Goal: Information Seeking & Learning: Check status

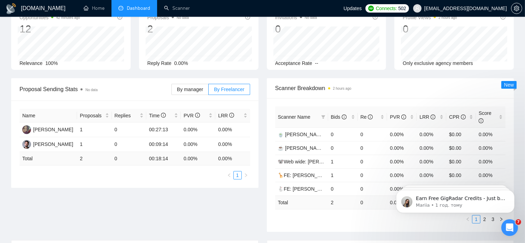
click at [146, 226] on div "Proposal Sending Stats No data By manager By Freelancer Name Proposals Replies …" at bounding box center [262, 159] width 511 height 162
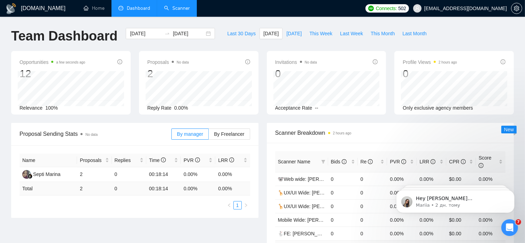
click at [181, 7] on link "Scanner" at bounding box center [177, 8] width 26 height 6
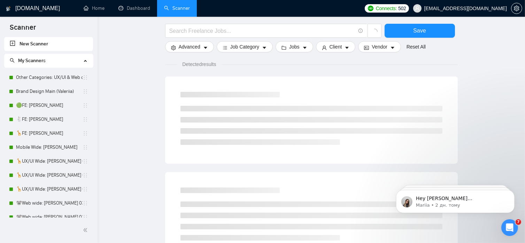
scroll to position [52, 0]
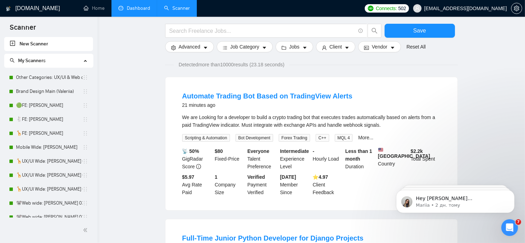
click at [142, 8] on link "Dashboard" at bounding box center [135, 8] width 32 height 6
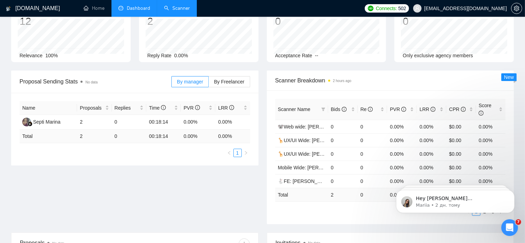
type input "[DATE]"
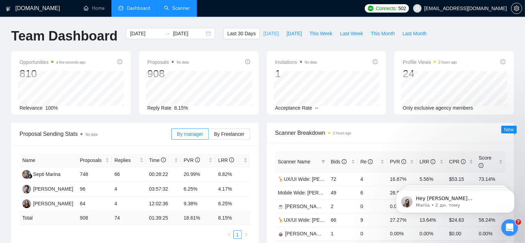
click at [264, 32] on span "[DATE]" at bounding box center [271, 34] width 15 height 8
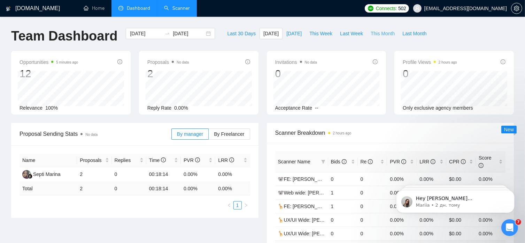
click at [372, 33] on span "This Month" at bounding box center [383, 34] width 24 height 8
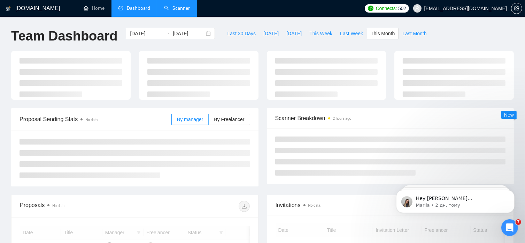
type input "[DATE]"
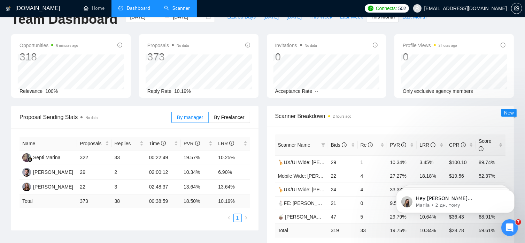
scroll to position [17, 0]
click at [233, 116] on span "By Freelancer" at bounding box center [229, 117] width 30 height 6
click at [209, 119] on input "By Freelancer" at bounding box center [209, 119] width 0 height 0
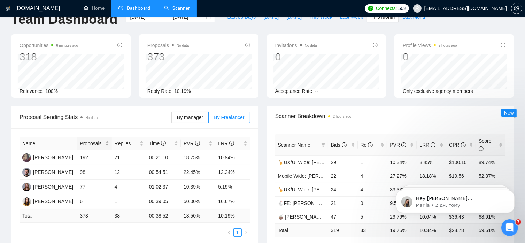
click at [108, 143] on div "Proposals" at bounding box center [94, 143] width 29 height 8
click at [195, 120] on span "By manager" at bounding box center [190, 117] width 26 height 6
click at [172, 119] on input "By manager" at bounding box center [172, 119] width 0 height 0
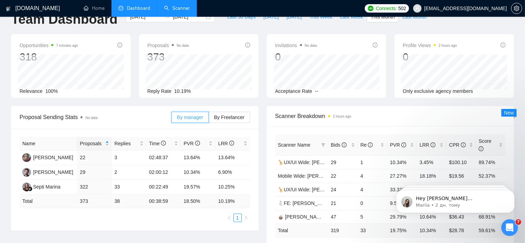
scroll to position [0, 0]
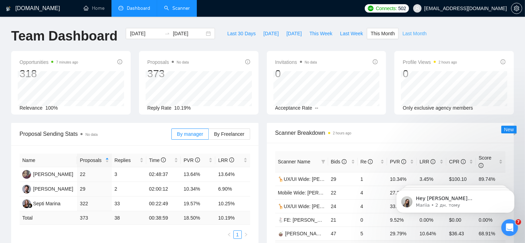
click at [403, 35] on span "Last Month" at bounding box center [415, 34] width 24 height 8
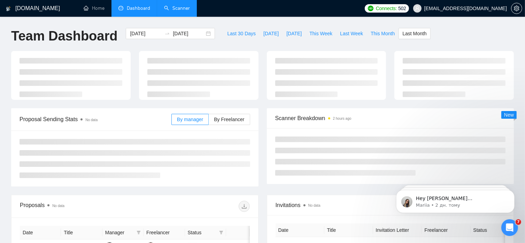
type input "[DATE]"
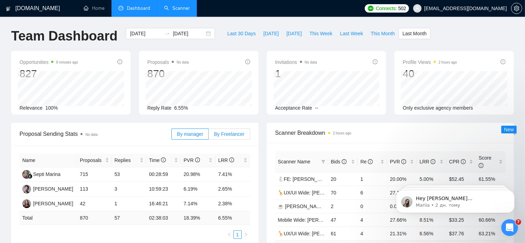
click at [231, 135] on span "By Freelancer" at bounding box center [229, 134] width 30 height 6
click at [209, 136] on input "By Freelancer" at bounding box center [209, 136] width 0 height 0
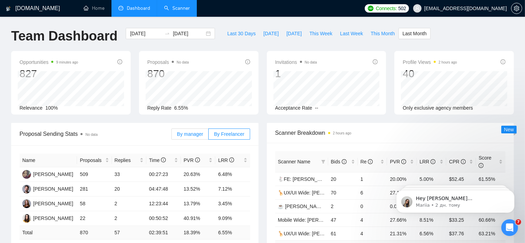
click at [193, 134] on span "By manager" at bounding box center [190, 134] width 26 height 6
click at [172, 136] on input "By manager" at bounding box center [172, 136] width 0 height 0
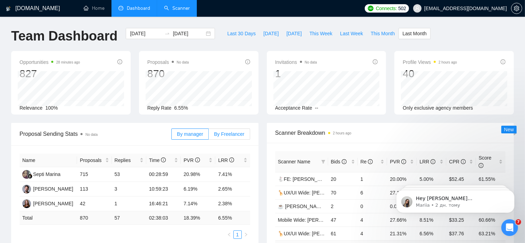
click at [248, 134] on label "By Freelancer" at bounding box center [229, 133] width 41 height 11
click at [209, 136] on input "By Freelancer" at bounding box center [209, 136] width 0 height 0
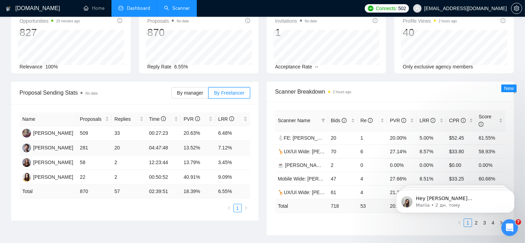
scroll to position [41, 0]
click at [191, 94] on span "By manager" at bounding box center [190, 93] width 26 height 6
click at [172, 94] on input "By manager" at bounding box center [172, 94] width 0 height 0
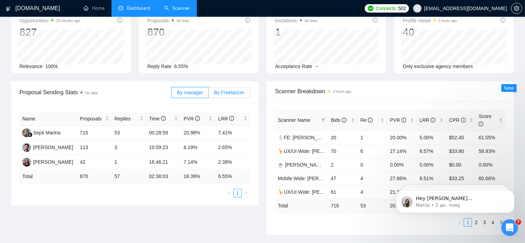
click at [231, 90] on span "By Freelancer" at bounding box center [229, 93] width 30 height 6
click at [209, 94] on input "By Freelancer" at bounding box center [209, 94] width 0 height 0
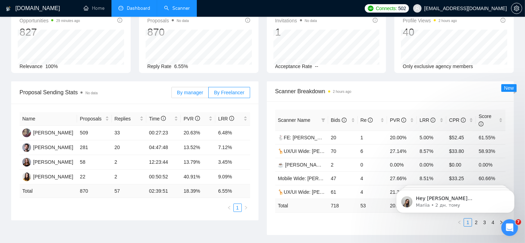
click at [188, 93] on span "By manager" at bounding box center [190, 93] width 26 height 6
click at [172, 94] on input "By manager" at bounding box center [172, 94] width 0 height 0
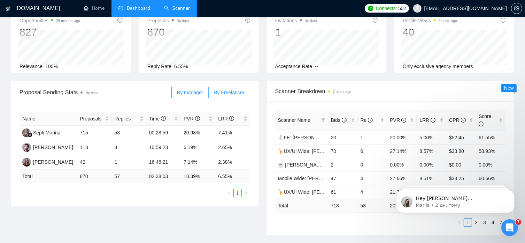
click at [226, 92] on span "By Freelancer" at bounding box center [229, 93] width 30 height 6
click at [209, 94] on input "By Freelancer" at bounding box center [209, 94] width 0 height 0
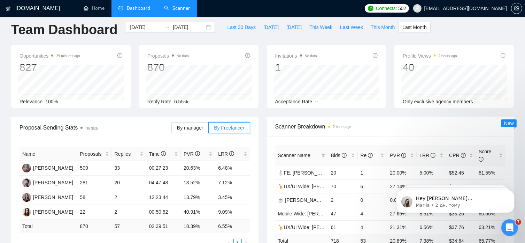
scroll to position [0, 0]
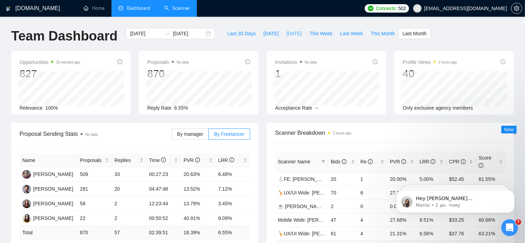
click at [287, 33] on span "[DATE]" at bounding box center [294, 34] width 15 height 8
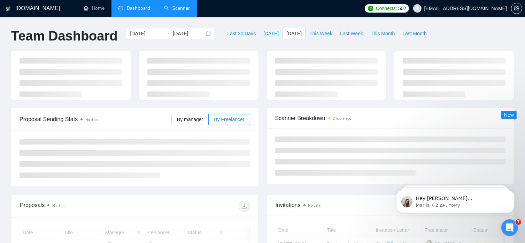
type input "[DATE]"
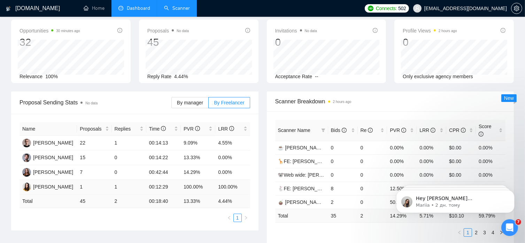
scroll to position [32, 0]
click at [188, 103] on span "By manager" at bounding box center [190, 102] width 26 height 6
click at [172, 104] on input "By manager" at bounding box center [172, 104] width 0 height 0
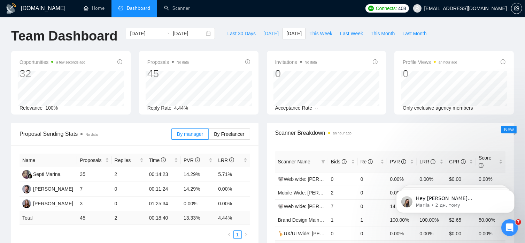
click at [264, 34] on span "[DATE]" at bounding box center [271, 34] width 15 height 8
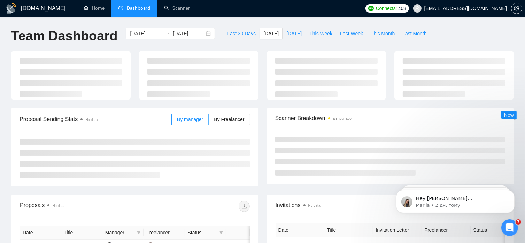
type input "[DATE]"
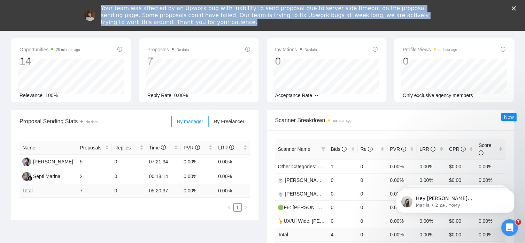
drag, startPoint x: 177, startPoint y: 23, endPoint x: 103, endPoint y: 10, distance: 75.0
click at [103, 10] on div "Your team was affected by an Upwork bug with inability to send proposal due to …" at bounding box center [265, 15] width 329 height 21
copy div "Your team was affected by an Upwork bug with inability to send proposal due to …"
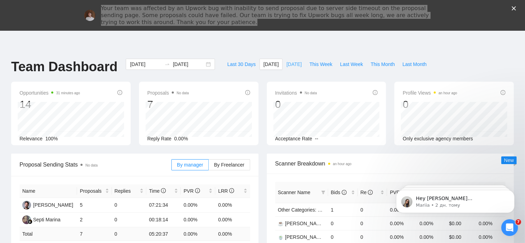
click at [288, 65] on span "[DATE]" at bounding box center [294, 64] width 15 height 8
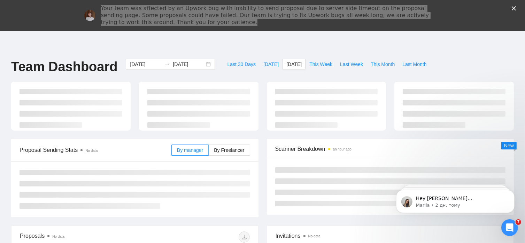
type input "[DATE]"
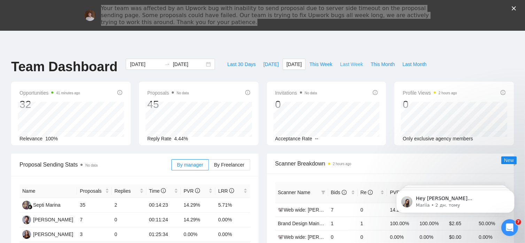
click at [340, 64] on span "Last Week" at bounding box center [351, 64] width 23 height 8
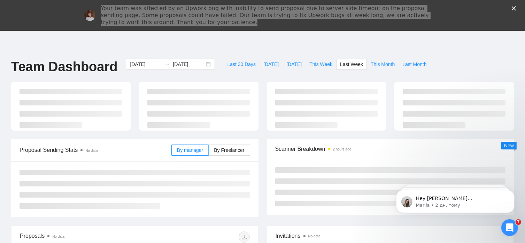
type input "2025-08-04"
type input "2025-08-10"
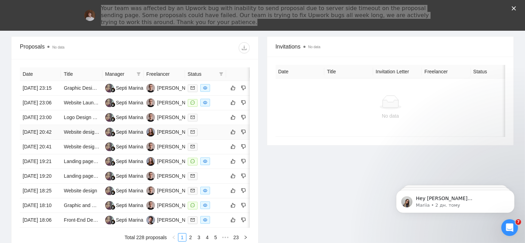
scroll to position [282, 0]
